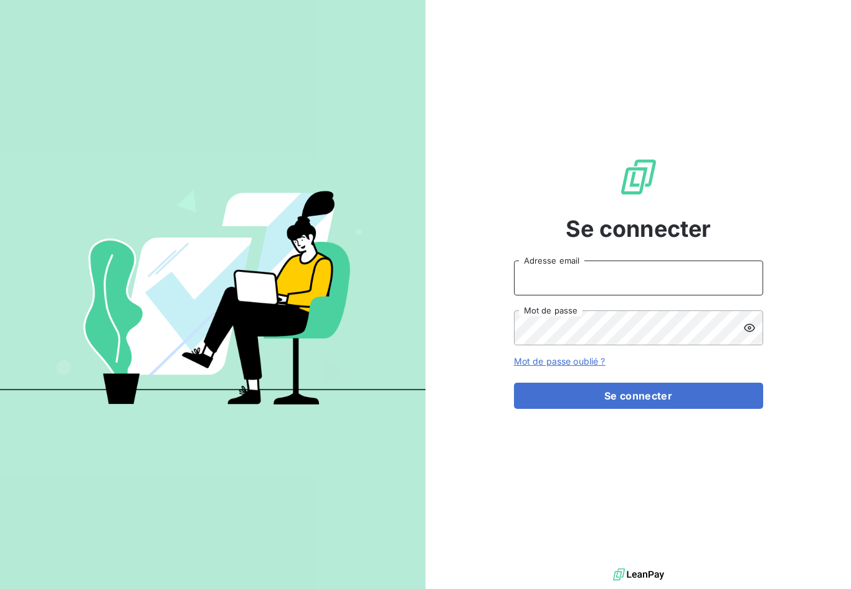
click at [674, 285] on input "Adresse email" at bounding box center [638, 277] width 249 height 35
type input "[EMAIL_ADDRESS][DOMAIN_NAME]"
click at [638, 406] on button "Se connecter" at bounding box center [638, 396] width 249 height 26
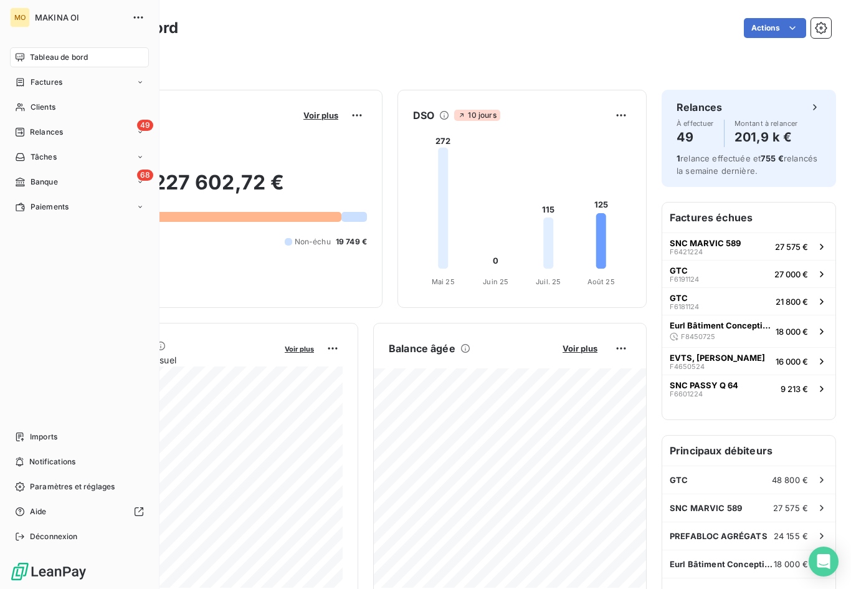
click at [51, 125] on div "49 Relances" at bounding box center [79, 132] width 139 height 20
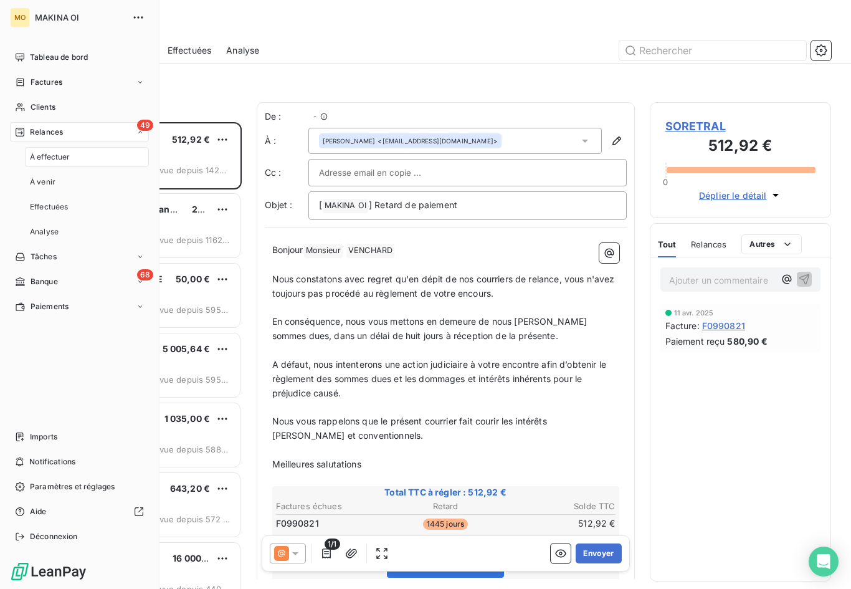
scroll to position [489, 181]
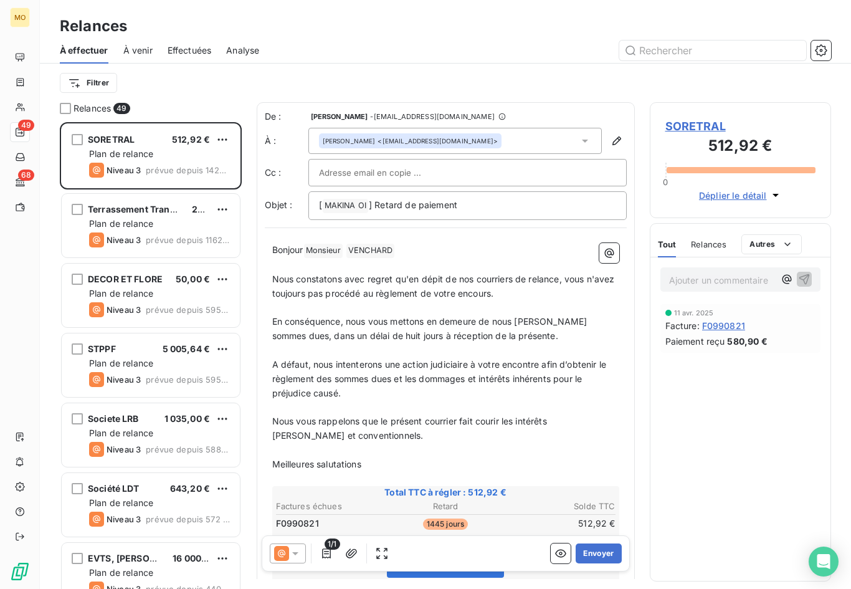
click at [223, 89] on div "Filtrer" at bounding box center [445, 83] width 771 height 24
click at [199, 49] on span "Effectuées" at bounding box center [190, 50] width 44 height 12
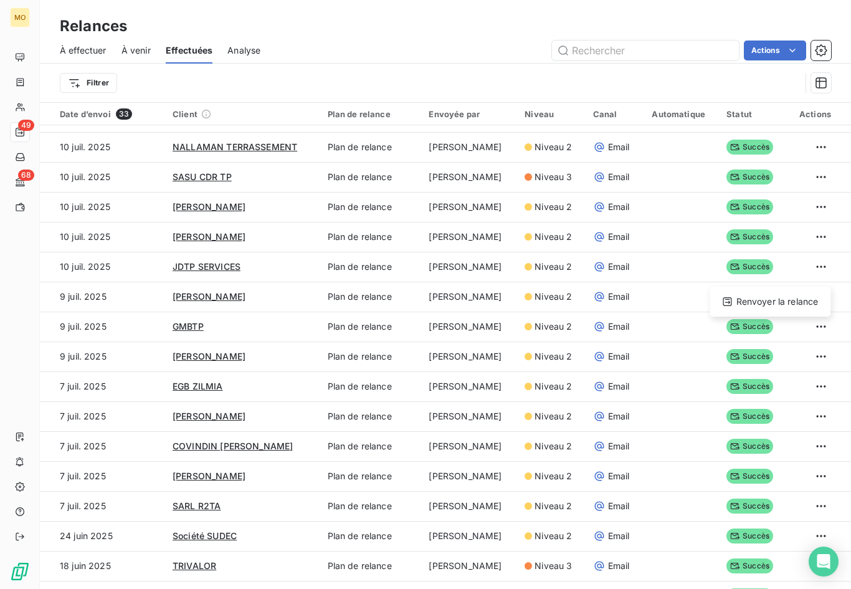
scroll to position [500, 0]
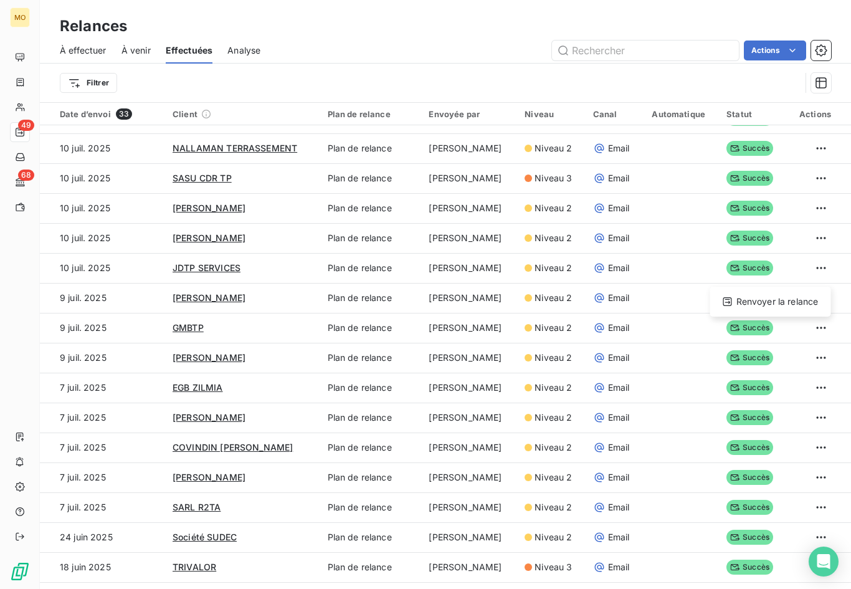
click at [687, 362] on html "MO 49 68 Relances À effectuer À venir Effectuées Analyse Actions Filtrer Date d…" at bounding box center [425, 294] width 851 height 589
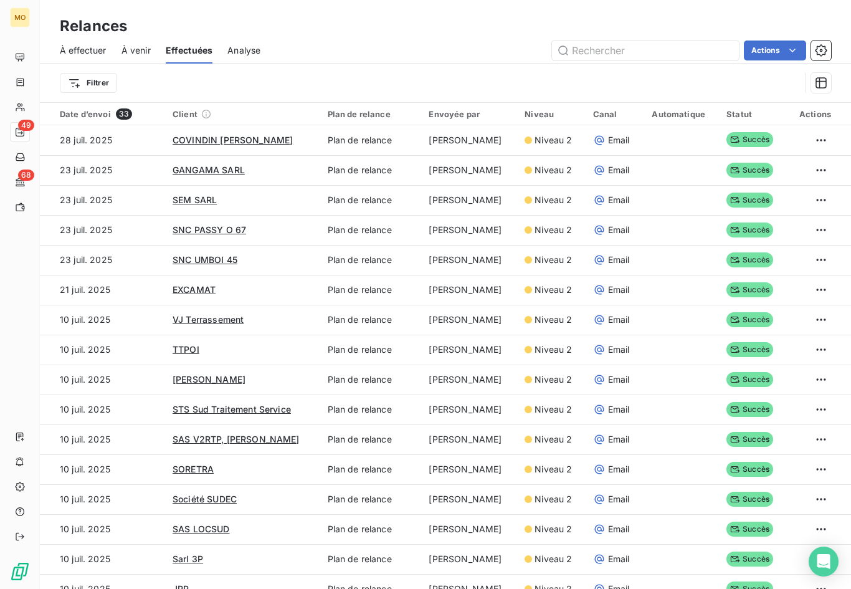
scroll to position [0, 0]
click at [202, 198] on span "SEM SARL" at bounding box center [195, 199] width 44 height 11
click at [207, 263] on span "SNC UMBOI 45" at bounding box center [205, 259] width 65 height 11
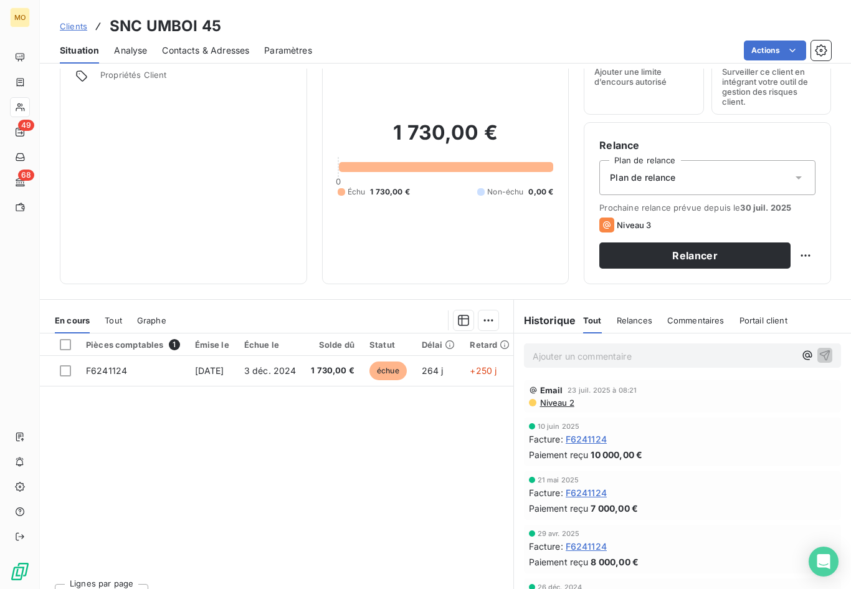
scroll to position [57, 0]
click at [297, 371] on span "3 déc. 2024" at bounding box center [270, 371] width 52 height 11
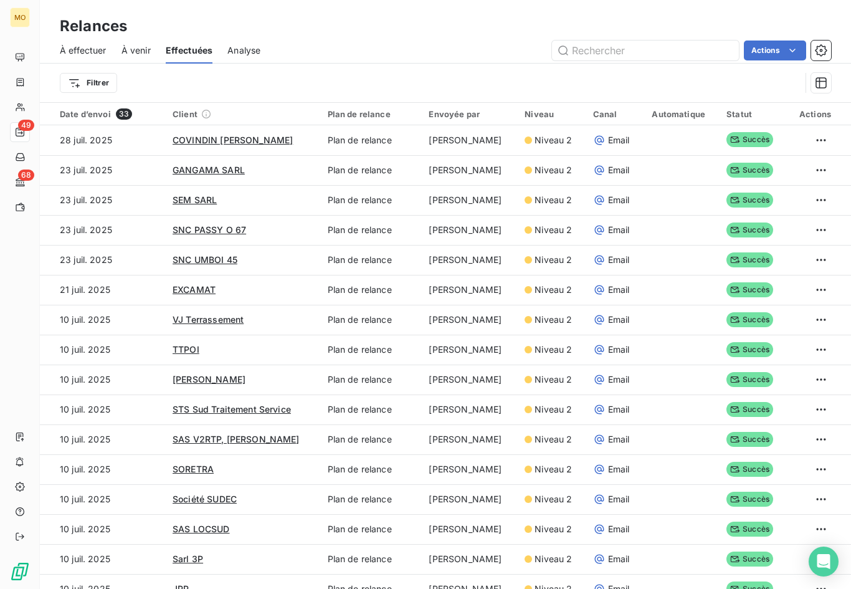
click at [202, 224] on span "SNC PASSY O 67" at bounding box center [210, 229] width 74 height 11
